Goal: Information Seeking & Learning: Learn about a topic

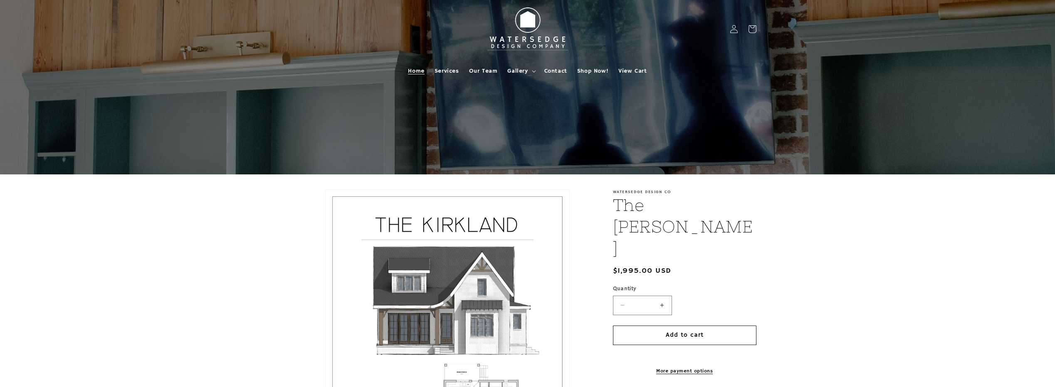
click at [414, 76] on link "Home" at bounding box center [416, 70] width 26 height 17
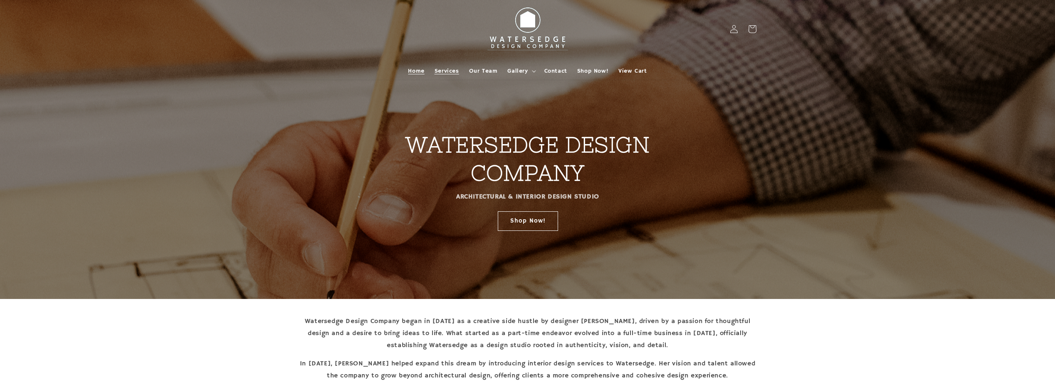
click at [443, 75] on link "Services" at bounding box center [446, 70] width 34 height 17
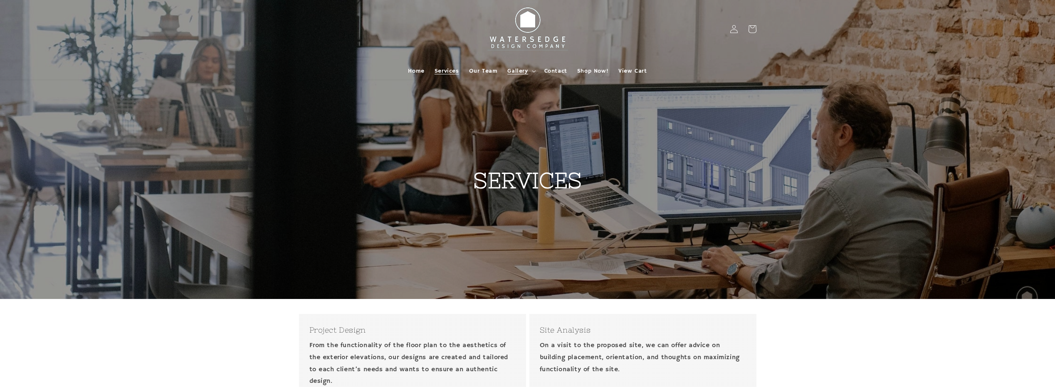
click at [525, 71] on span "Gallery" at bounding box center [517, 70] width 20 height 7
click at [589, 70] on span "Shop Now!" at bounding box center [592, 70] width 31 height 7
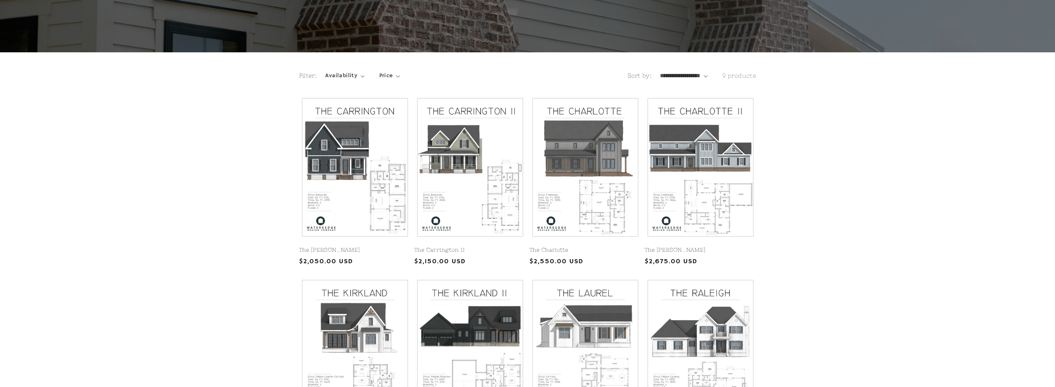
scroll to position [125, 0]
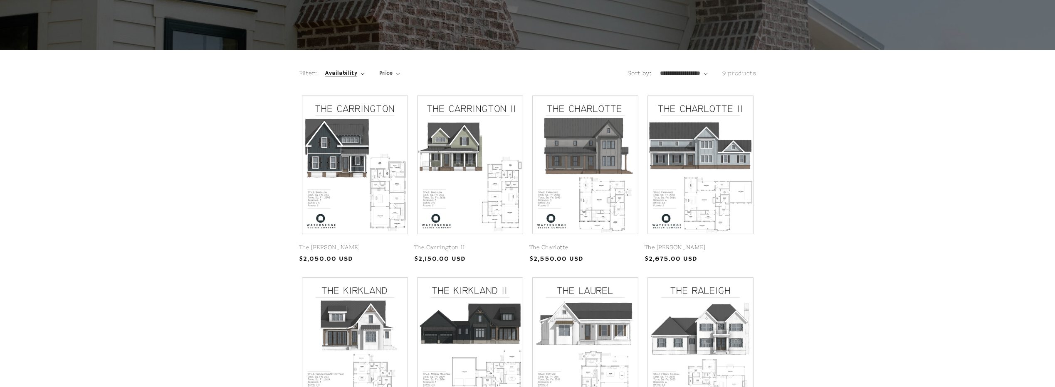
click at [360, 73] on icon "Availability (0 selected)" at bounding box center [362, 74] width 4 height 2
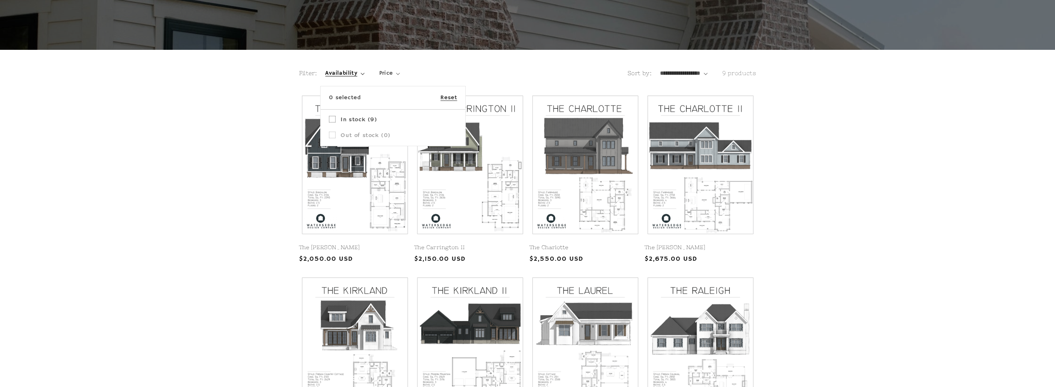
click at [344, 73] on summary "Availability" at bounding box center [344, 73] width 39 height 9
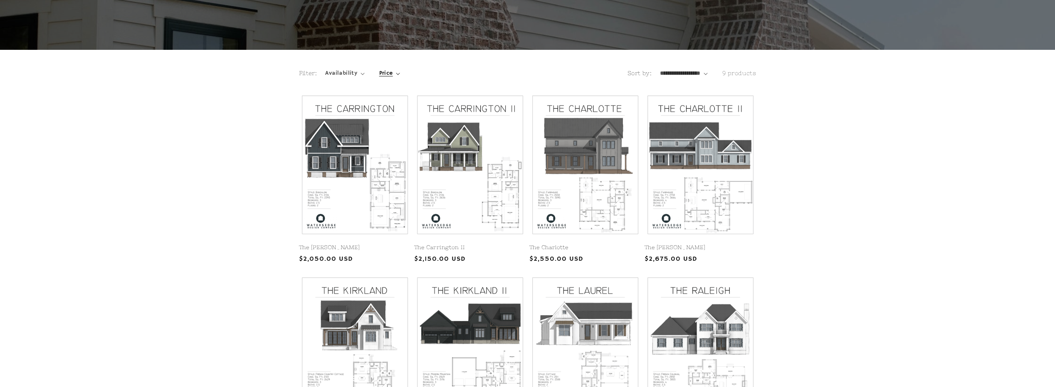
click at [396, 76] on summary "Price" at bounding box center [389, 73] width 21 height 9
click at [400, 78] on summary "Price" at bounding box center [389, 73] width 21 height 9
click at [701, 74] on select "**********" at bounding box center [684, 73] width 48 height 9
click at [815, 117] on div "The Carrington The Carrington Regular price $2,050.00 USD Regular price Sale pr…" at bounding box center [527, 364] width 1055 height 543
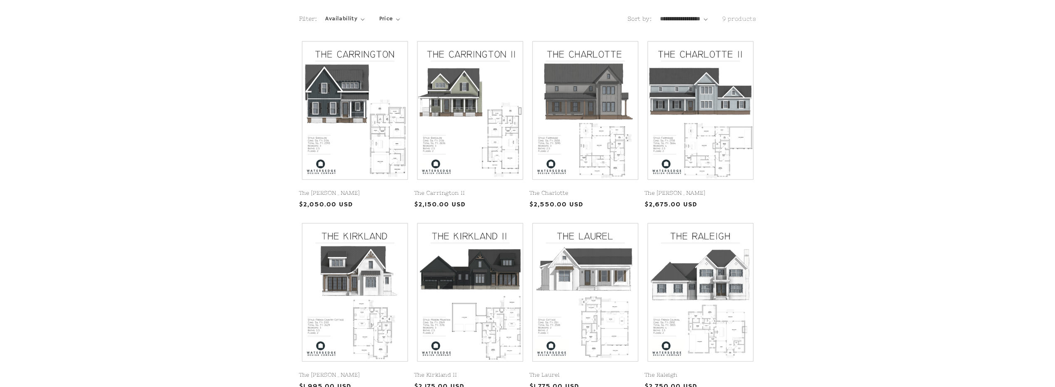
scroll to position [166, 0]
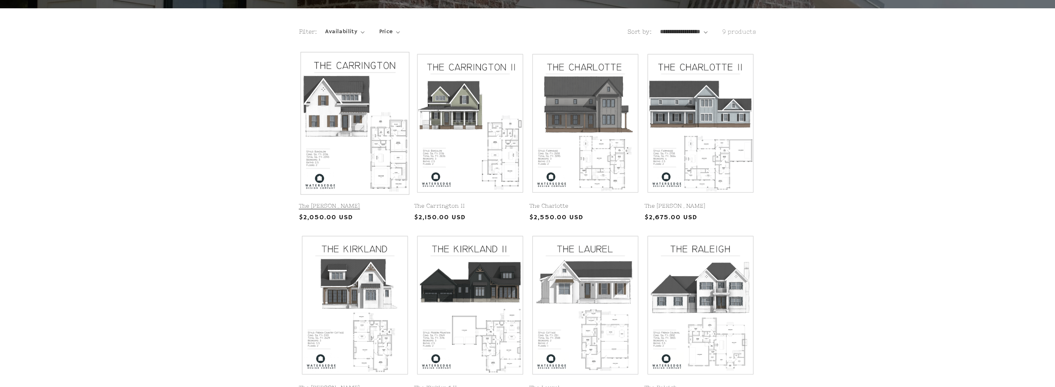
click at [342, 203] on link "The [PERSON_NAME]" at bounding box center [355, 206] width 112 height 7
